Goal: Find specific page/section: Find specific page/section

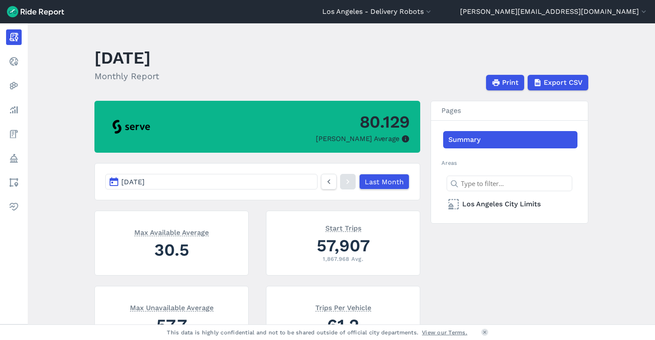
scroll to position [118, 0]
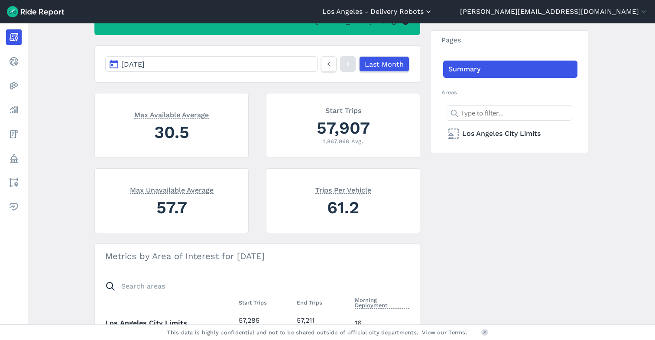
click at [433, 13] on button "Los Angeles - Delivery Robots" at bounding box center [377, 11] width 110 height 10
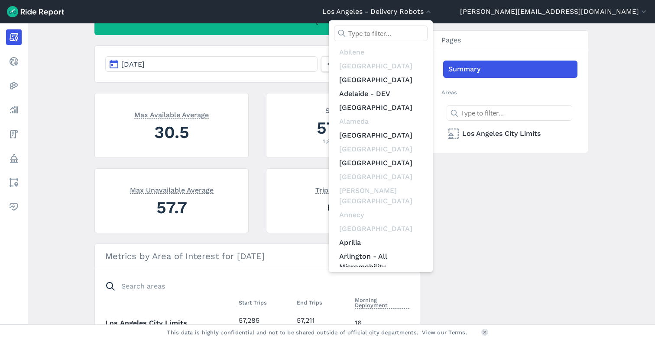
click at [428, 34] on input "text" at bounding box center [381, 34] width 94 height 16
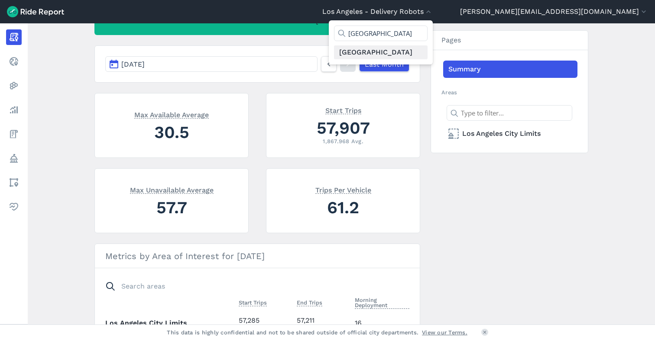
type input "[GEOGRAPHIC_DATA]"
click at [428, 55] on link "[GEOGRAPHIC_DATA]" at bounding box center [381, 52] width 94 height 14
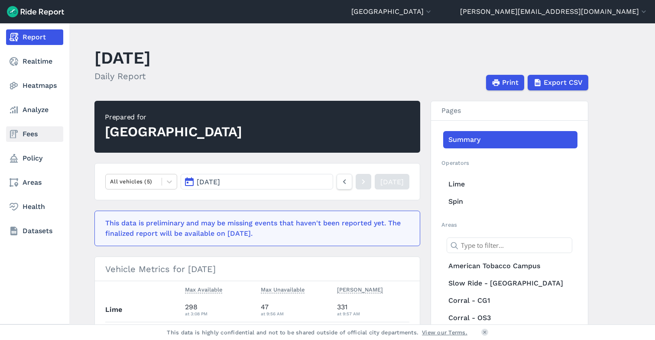
click at [19, 136] on icon at bounding box center [14, 134] width 10 height 10
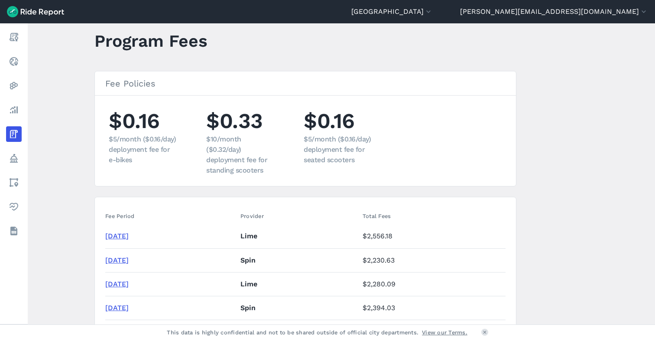
scroll to position [26, 0]
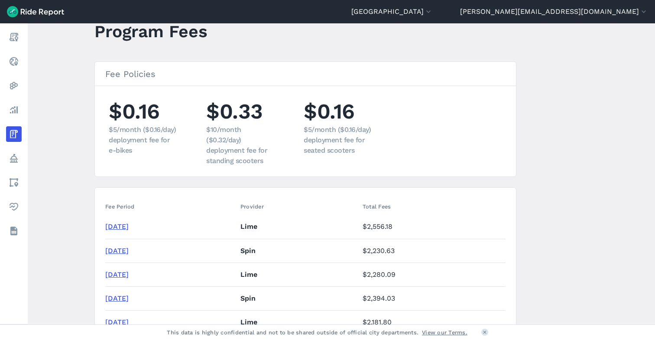
click at [121, 253] on link "[DATE]" at bounding box center [116, 251] width 23 height 8
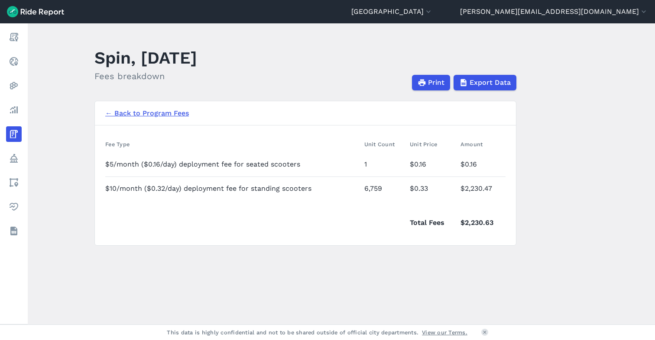
click at [152, 115] on link "← Back to Program Fees" at bounding box center [147, 113] width 84 height 10
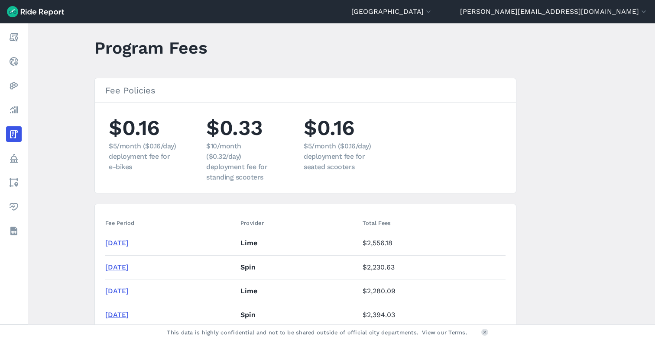
scroll to position [15, 0]
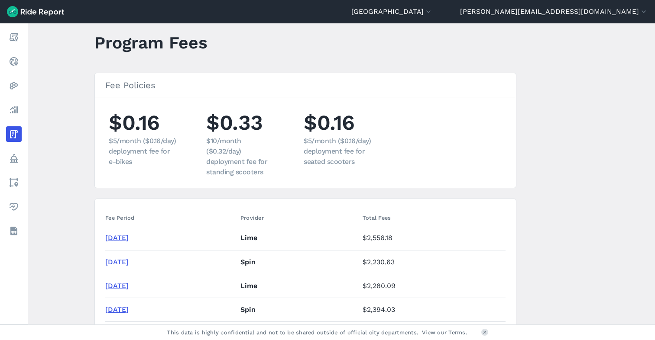
click at [129, 262] on link "[DATE]" at bounding box center [116, 262] width 23 height 8
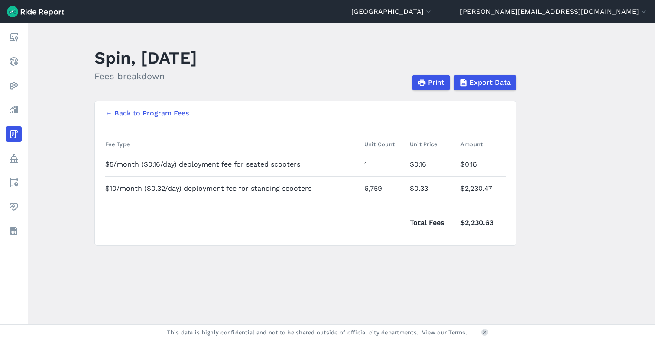
click at [142, 112] on link "← Back to Program Fees" at bounding box center [147, 113] width 84 height 10
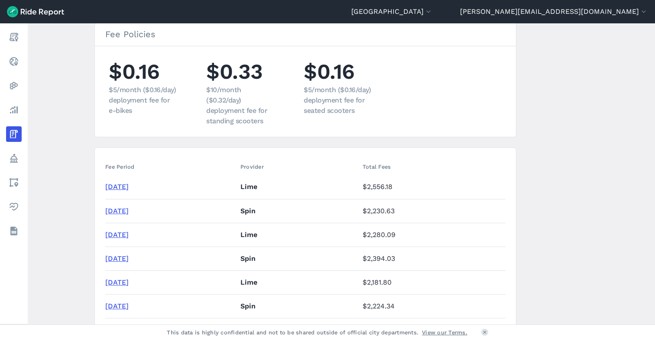
scroll to position [92, 0]
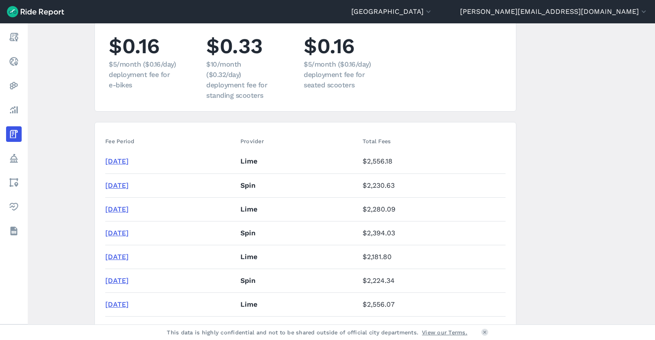
click at [128, 159] on link "[DATE]" at bounding box center [116, 161] width 23 height 8
